Goal: Task Accomplishment & Management: Manage account settings

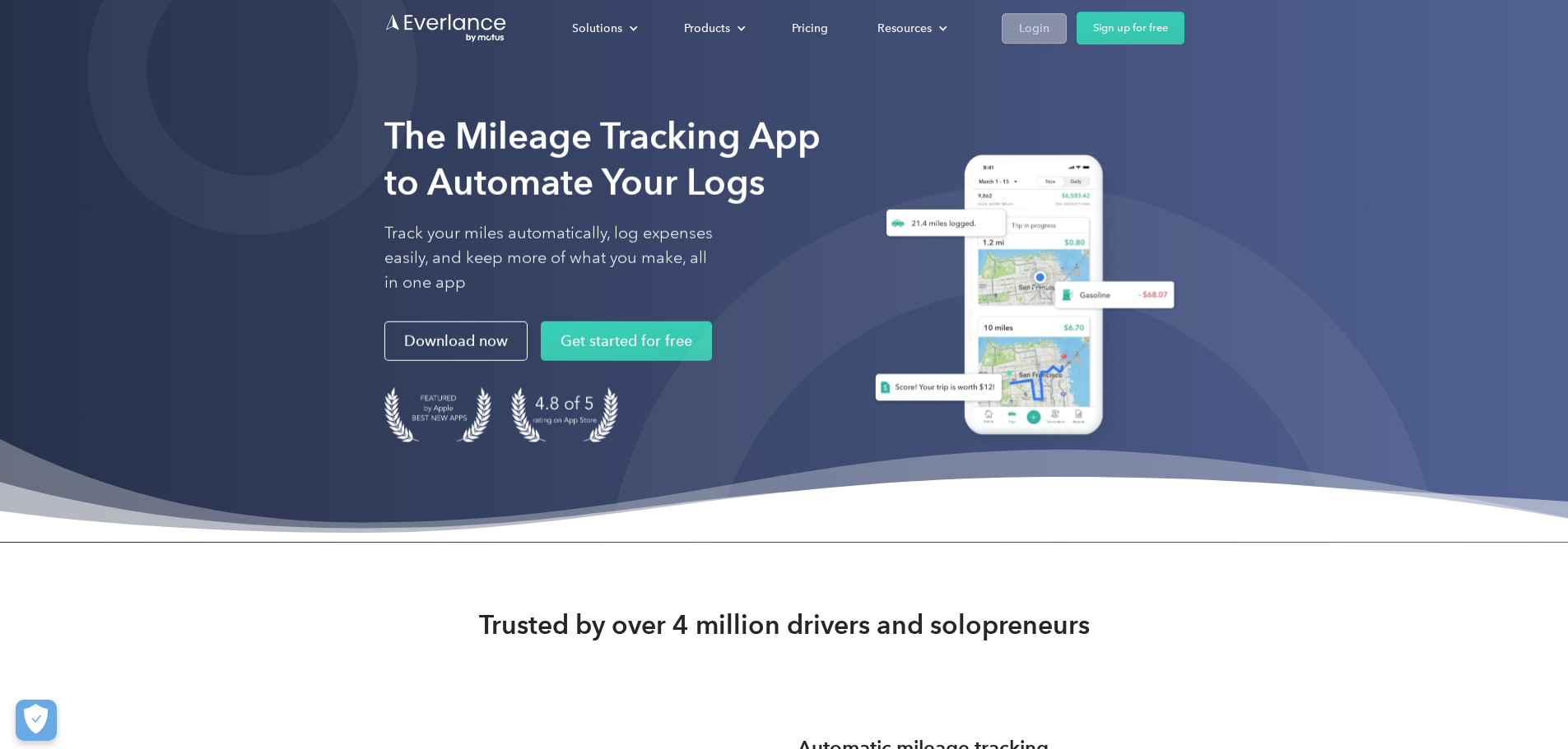
click at [1066, 16] on link "Login" at bounding box center [1034, 28] width 65 height 31
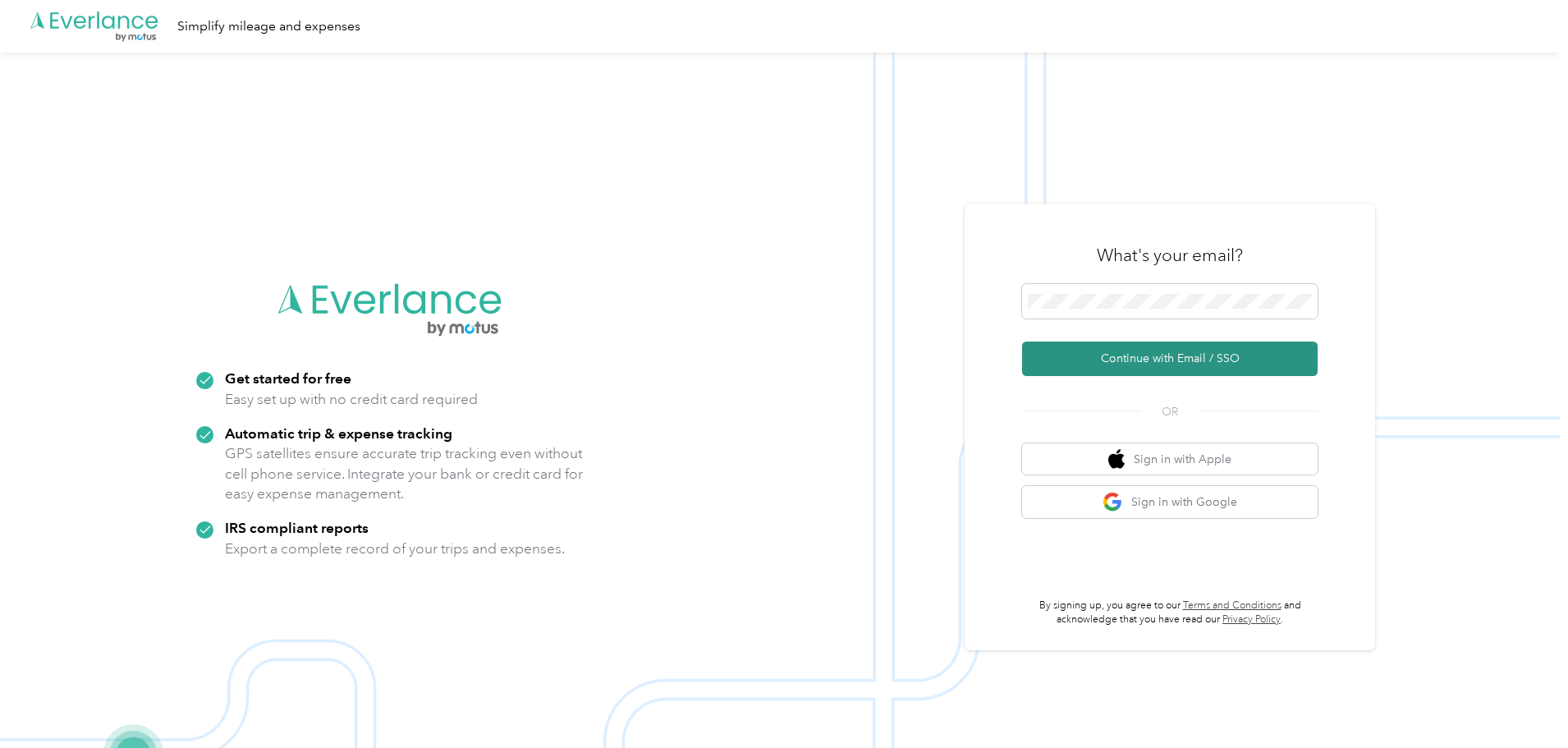
click at [1204, 359] on button "Continue with Email / SSO" at bounding box center [1170, 358] width 296 height 35
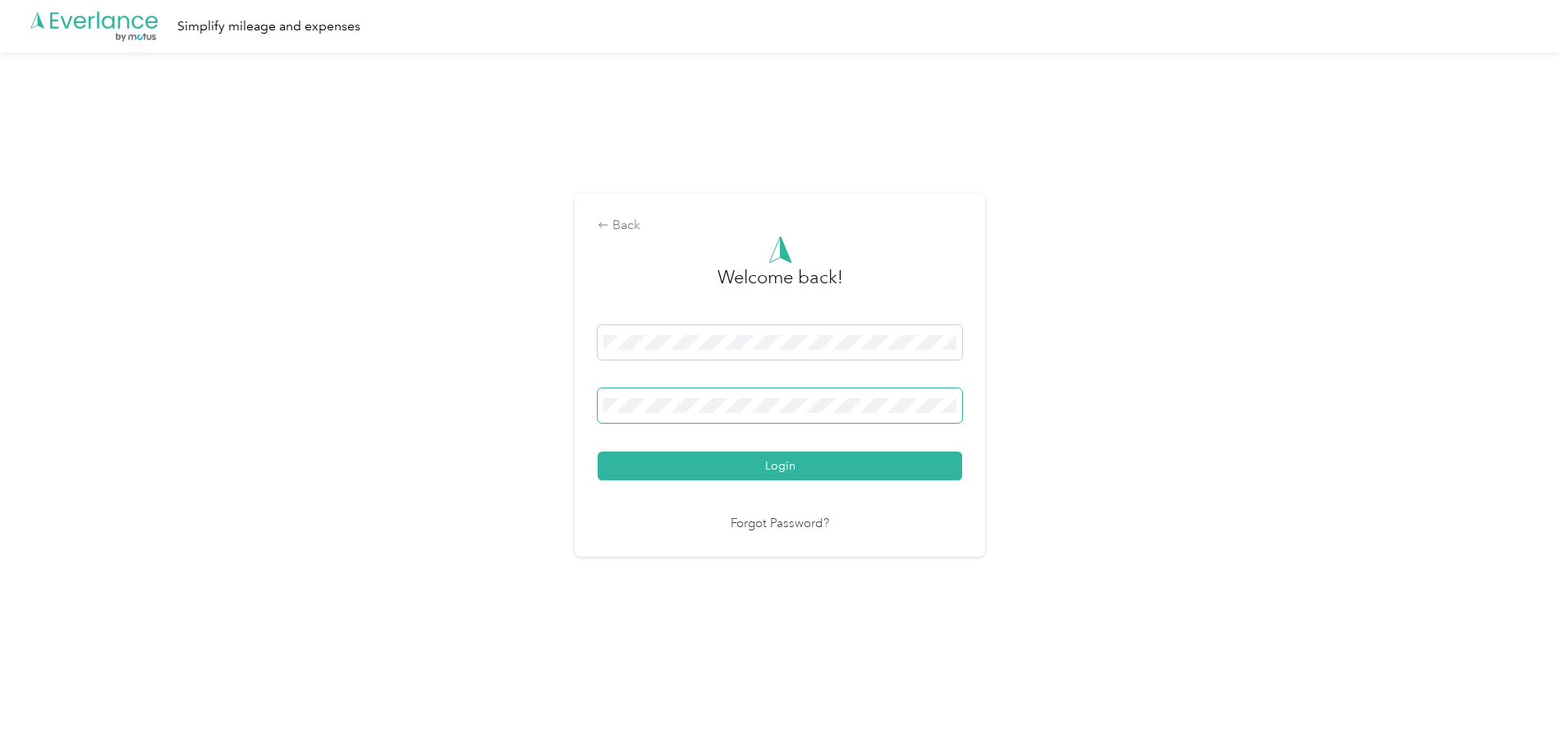
click at [598, 451] on button "Login" at bounding box center [779, 465] width 364 height 29
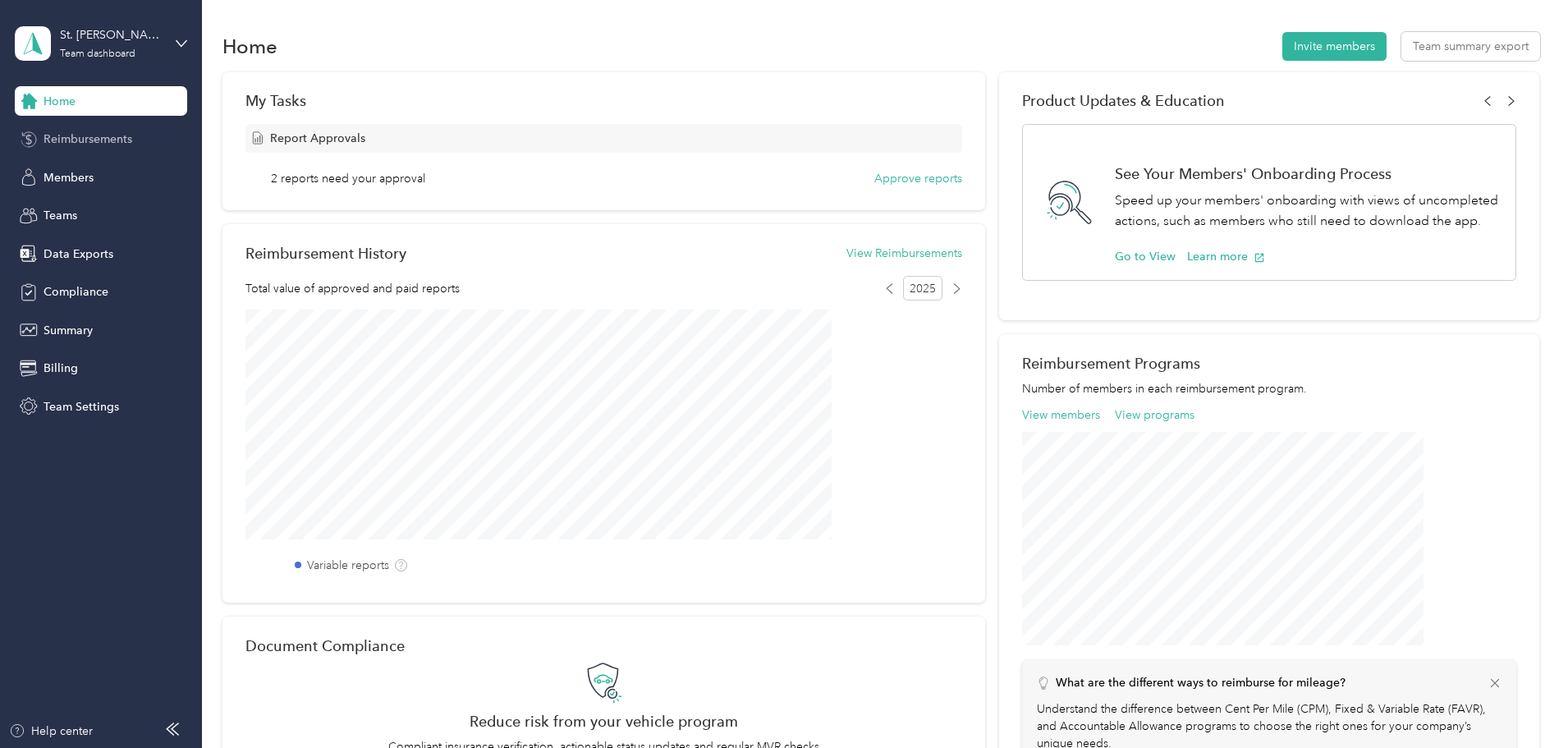
click at [134, 145] on div "Reimbursements" at bounding box center [101, 140] width 172 height 30
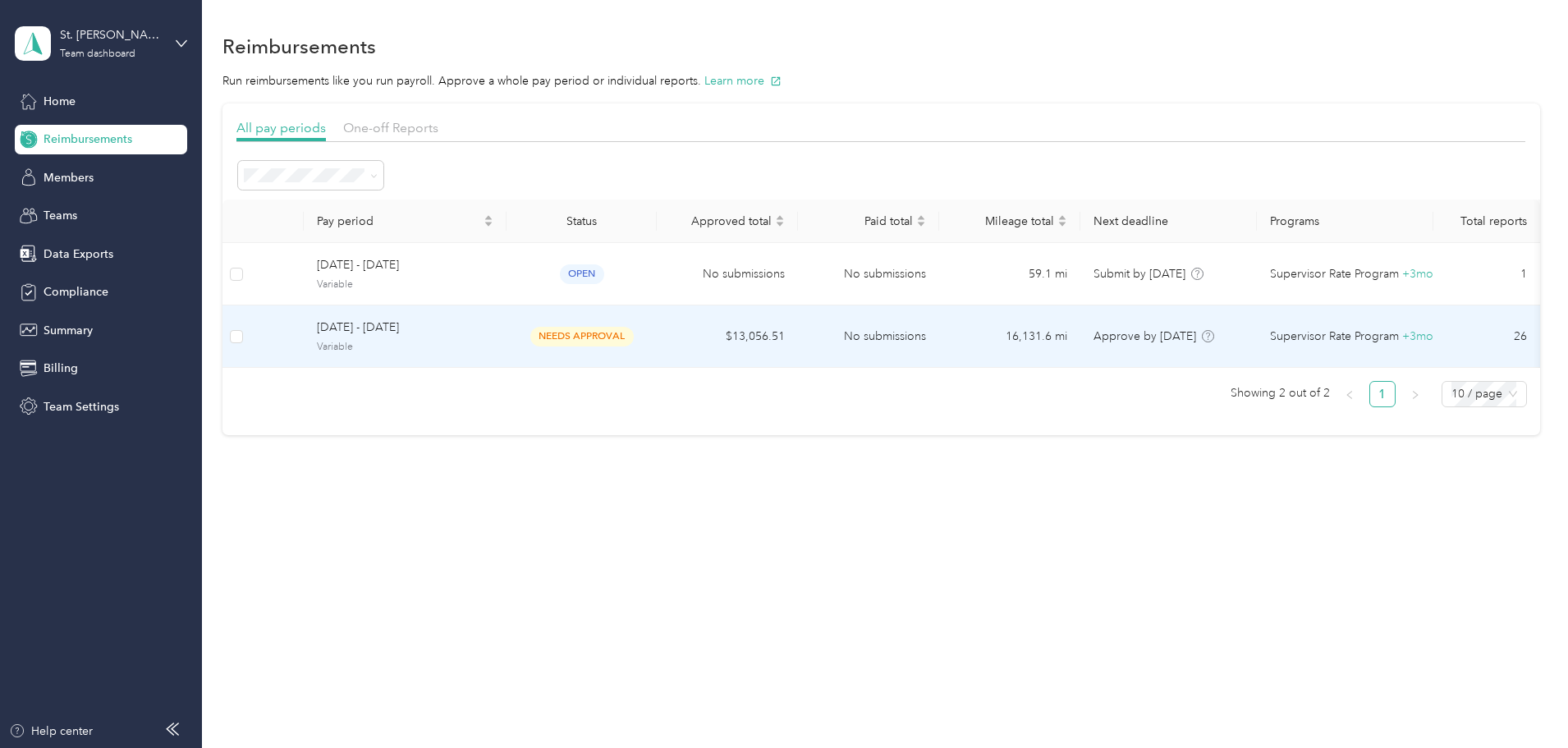
click at [493, 323] on span "September 15 - 28, 2025" at bounding box center [405, 327] width 176 height 18
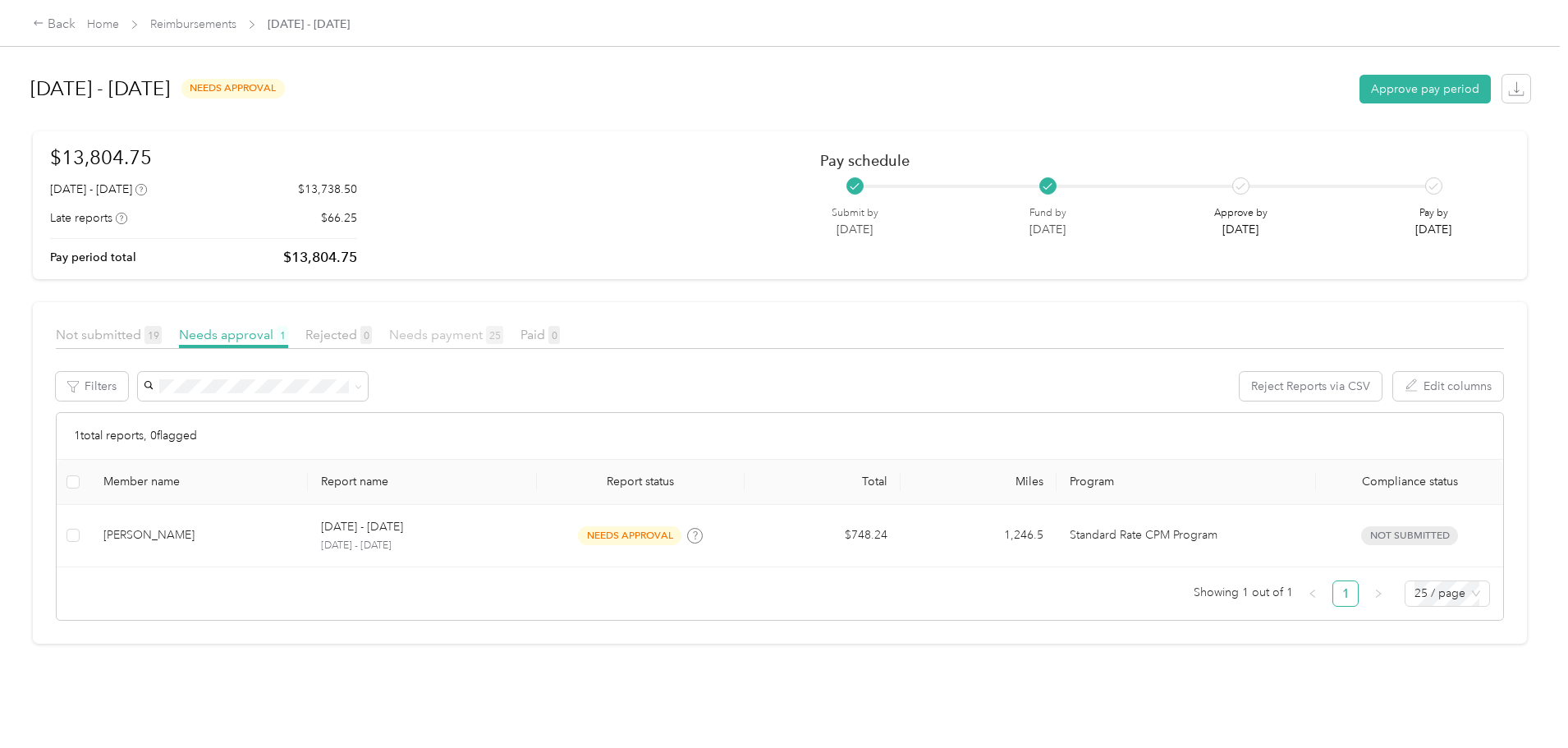
click at [503, 327] on span "Needs payment 25" at bounding box center [446, 335] width 114 height 16
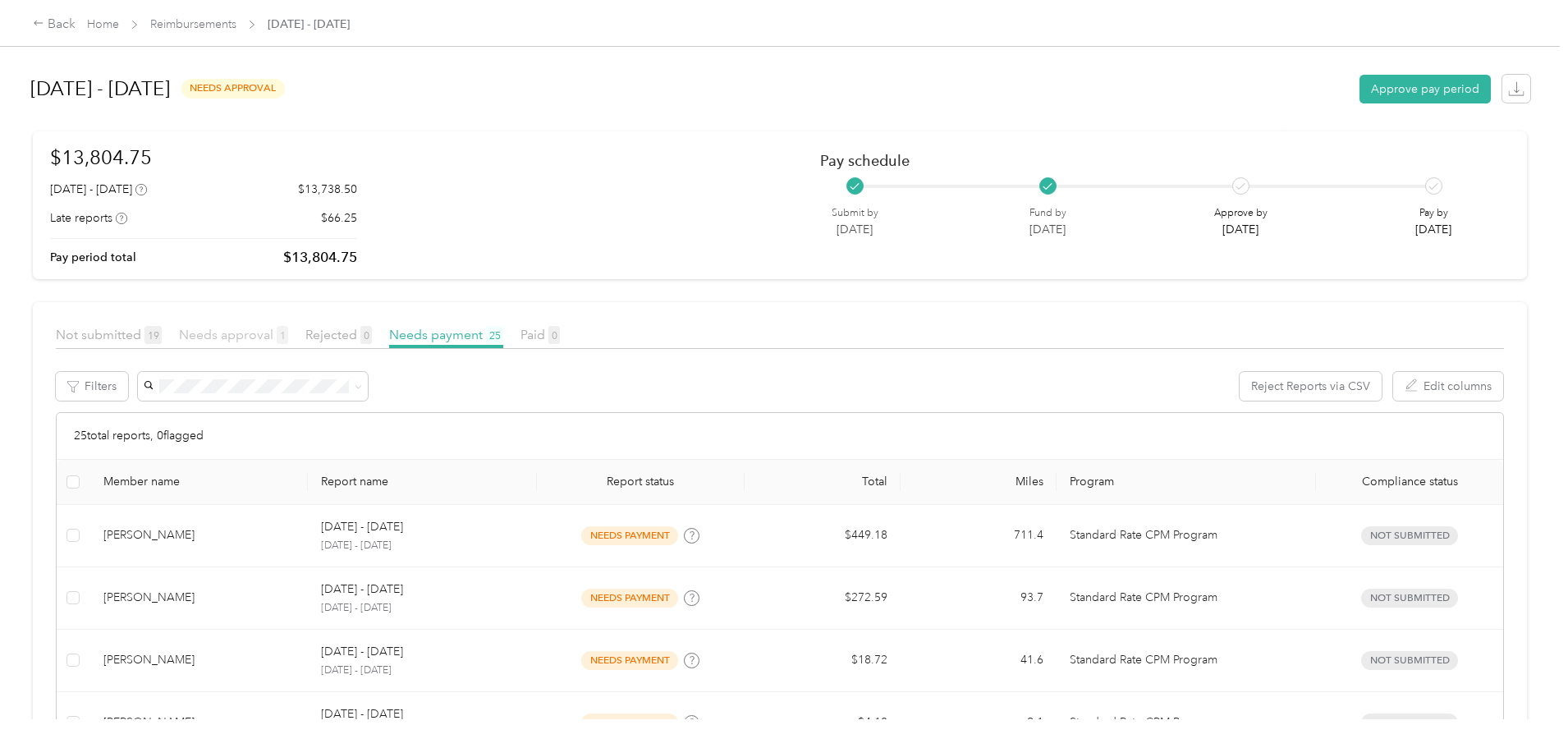
click at [288, 341] on span "Needs approval 1" at bounding box center [233, 335] width 109 height 16
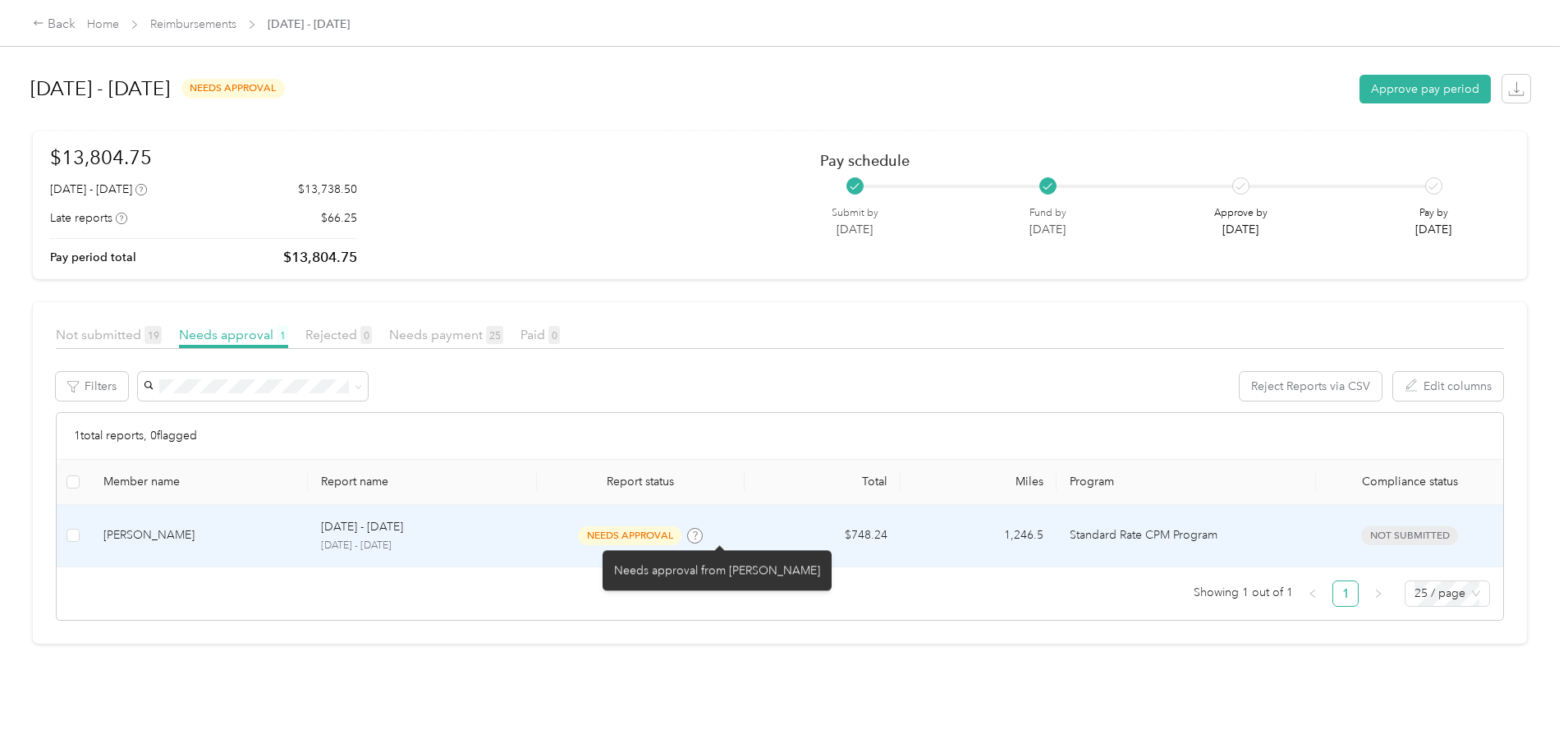
click at [699, 535] on icon at bounding box center [695, 535] width 8 height 8
click at [586, 533] on td "needs approval" at bounding box center [640, 536] width 208 height 62
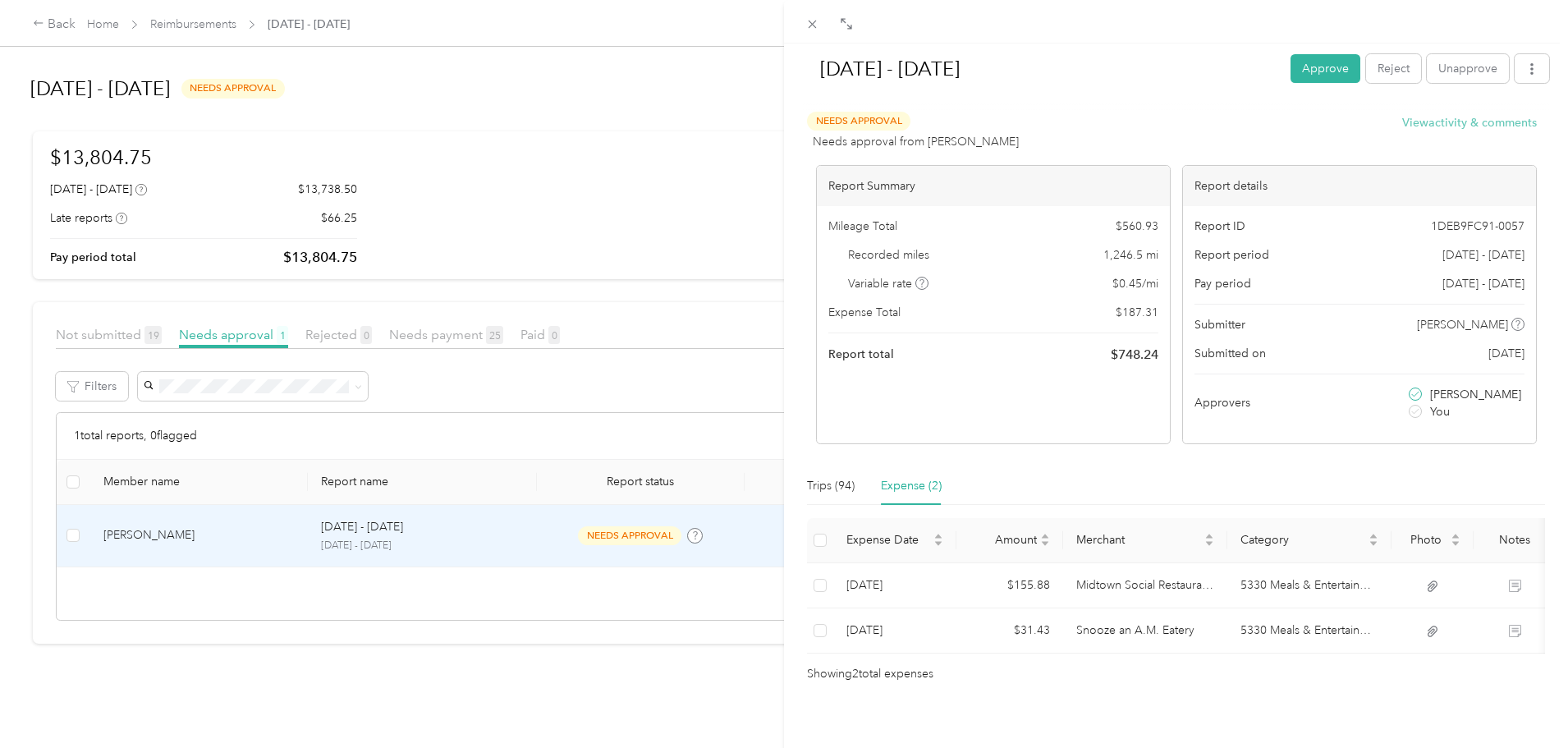
click at [1432, 118] on button "View activity & comments" at bounding box center [1469, 122] width 134 height 17
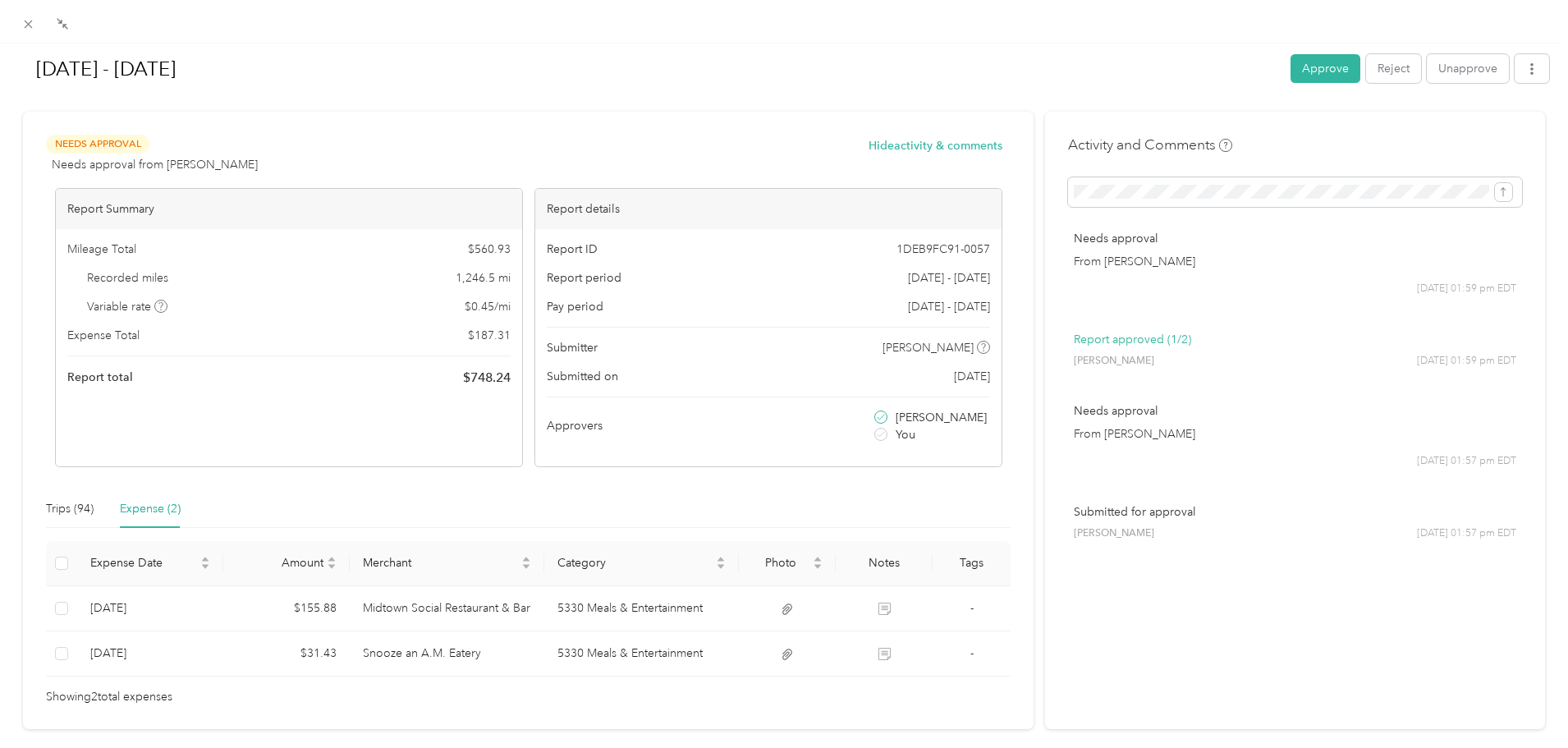
click at [750, 76] on h1 "Sep 15 - 28, 2025" at bounding box center [649, 69] width 1260 height 39
click at [25, 24] on icon at bounding box center [28, 23] width 14 height 14
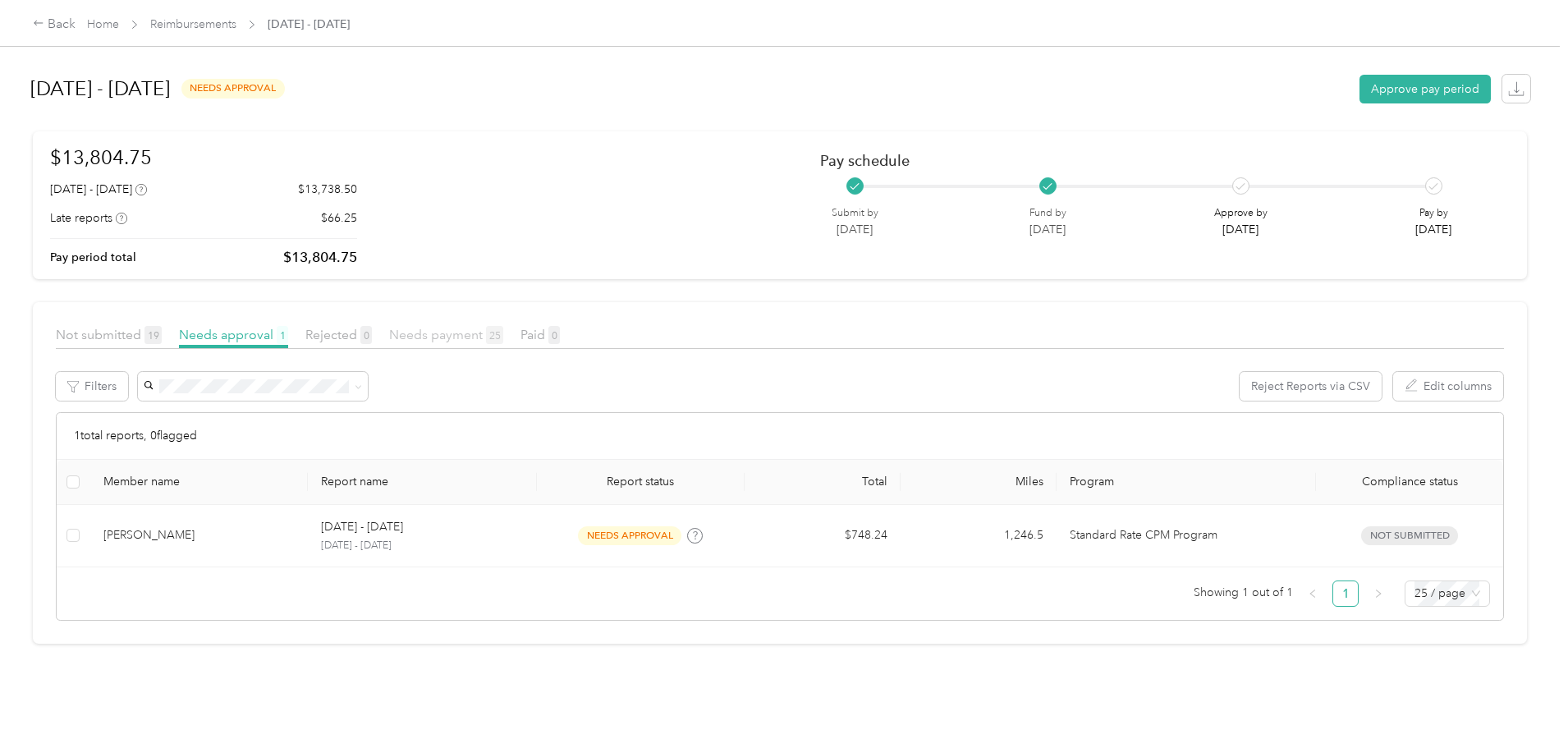
click at [503, 330] on span "Needs payment 25" at bounding box center [446, 335] width 114 height 16
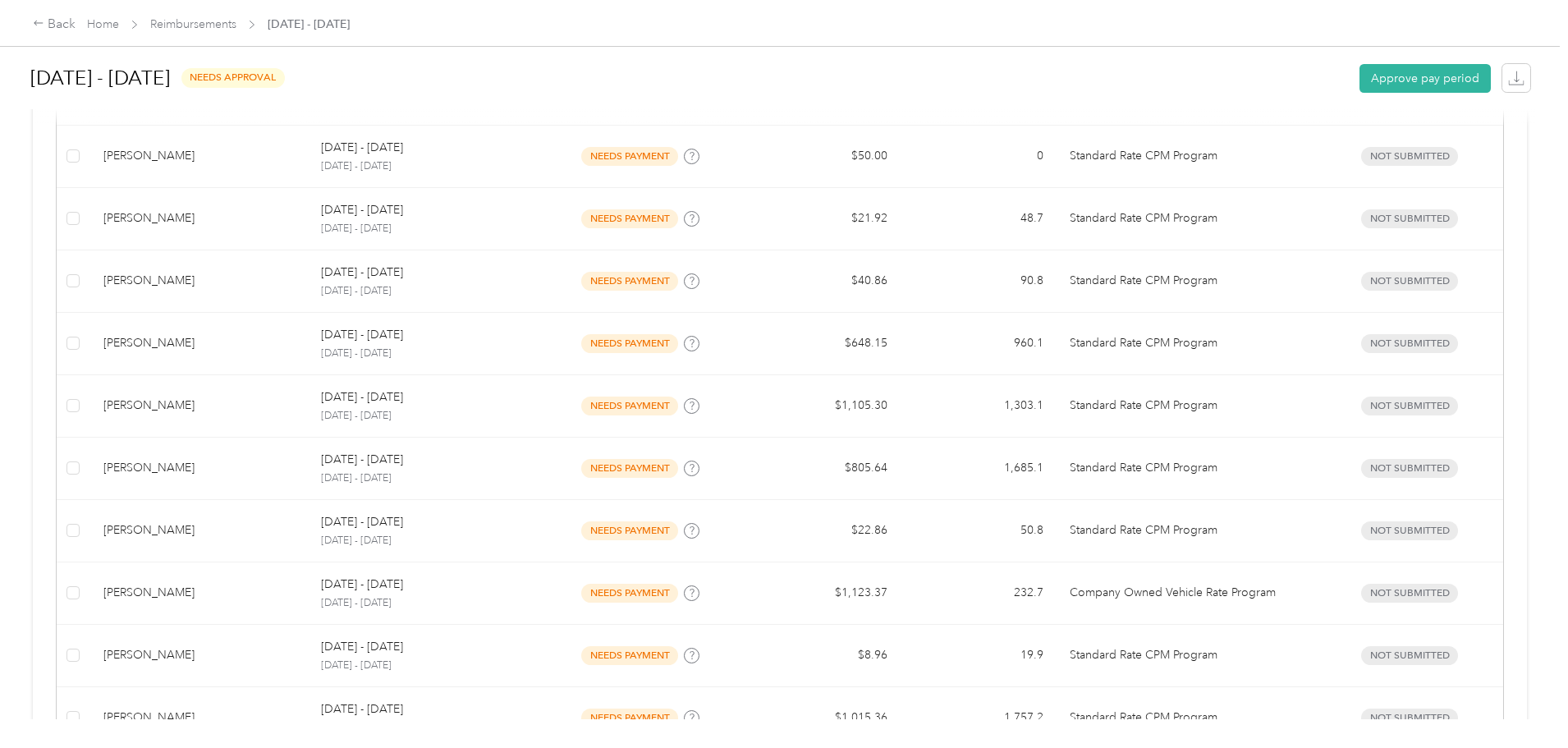
scroll to position [1106, 0]
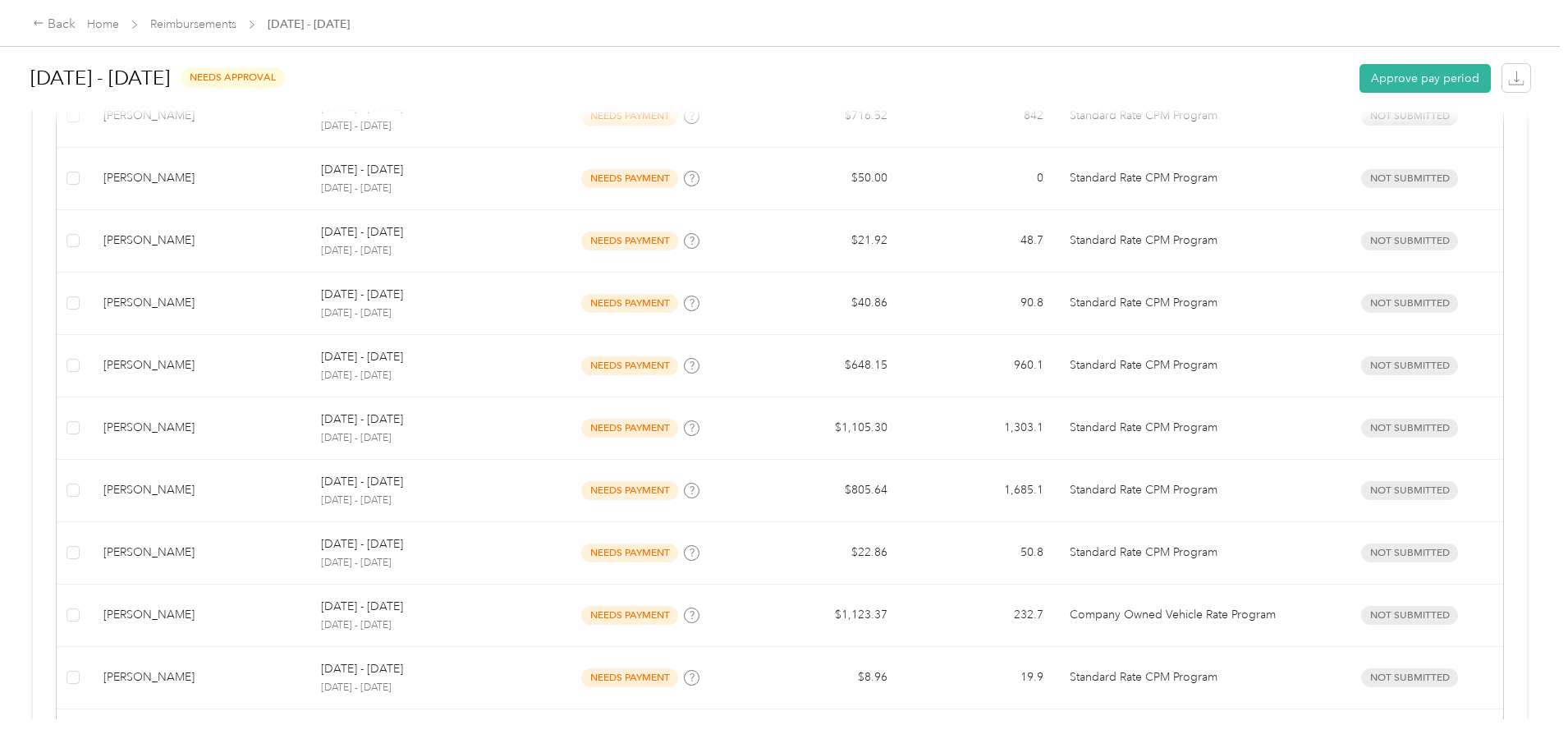
click at [118, 331] on div "Back Home Reimbursements September 15 - 28, 2025 September 15 - 28, 2025 needs …" at bounding box center [779, 374] width 1560 height 748
click at [30, 317] on div "Back Home Reimbursements September 15 - 28, 2025 September 15 - 28, 2025 needs …" at bounding box center [779, 374] width 1560 height 748
